Goal: Information Seeking & Learning: Learn about a topic

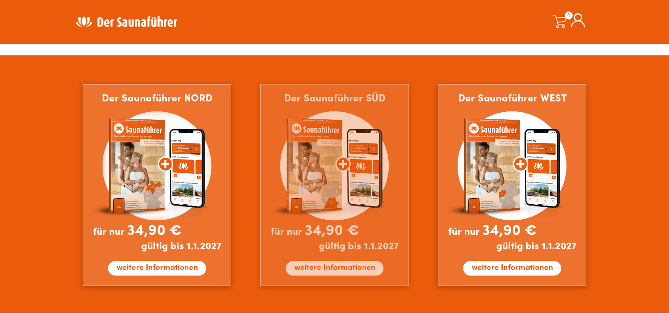
scroll to position [531, 0]
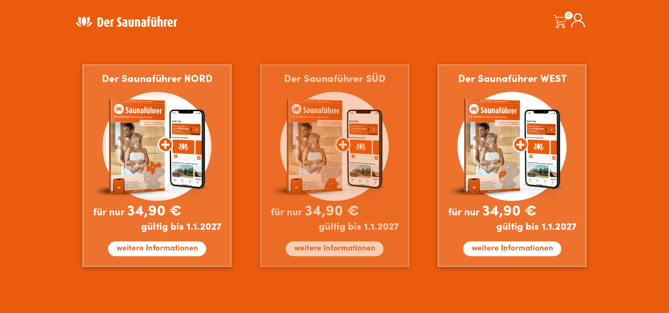
click at [333, 249] on img at bounding box center [334, 166] width 149 height 202
click at [333, 248] on img at bounding box center [334, 166] width 149 height 202
click at [338, 180] on img at bounding box center [334, 166] width 149 height 202
click at [317, 175] on img at bounding box center [334, 166] width 149 height 202
click at [345, 246] on img at bounding box center [334, 166] width 149 height 202
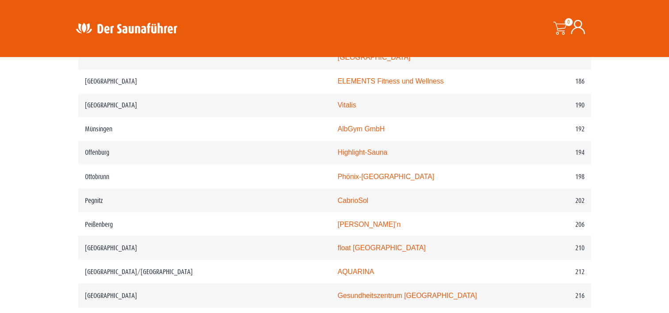
scroll to position [1548, 0]
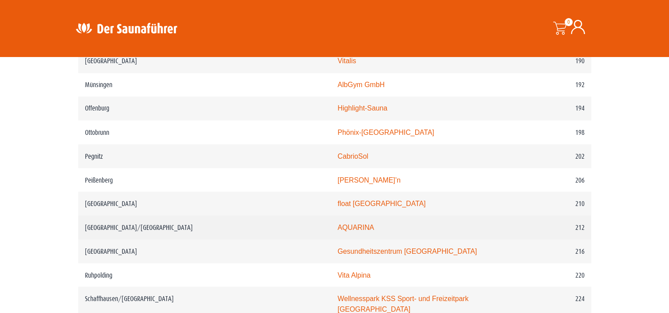
click at [337, 223] on link "AQUARINA" at bounding box center [355, 227] width 37 height 8
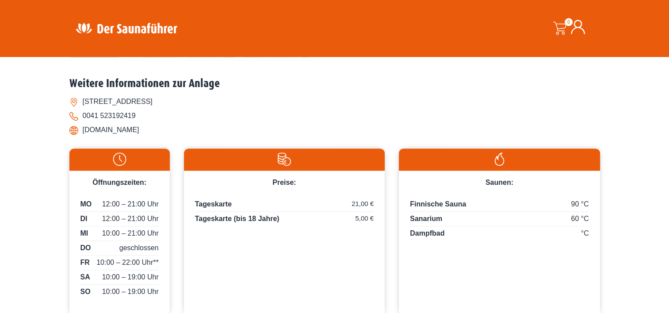
scroll to position [265, 0]
